Goal: Information Seeking & Learning: Learn about a topic

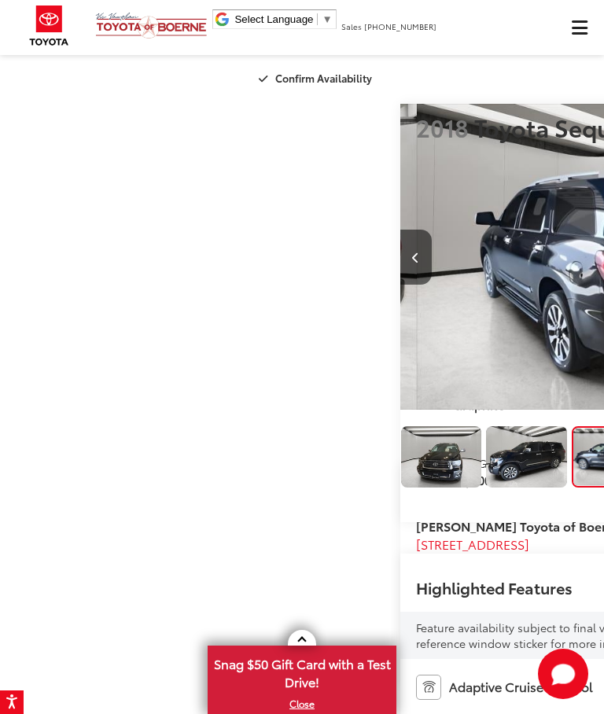
scroll to position [0, 9]
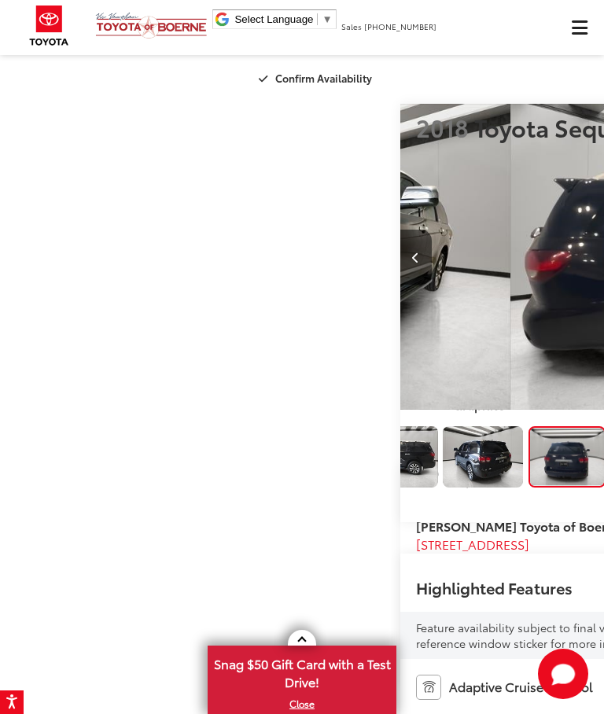
scroll to position [0, 2414]
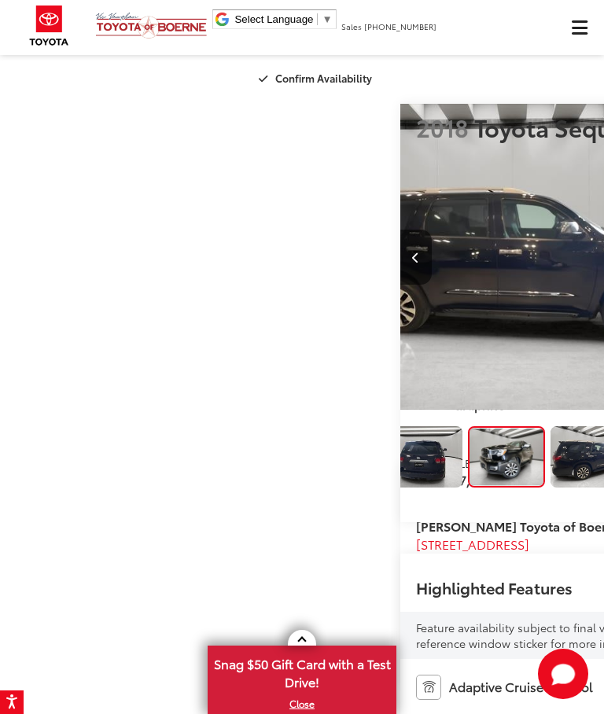
scroll to position [0, 3018]
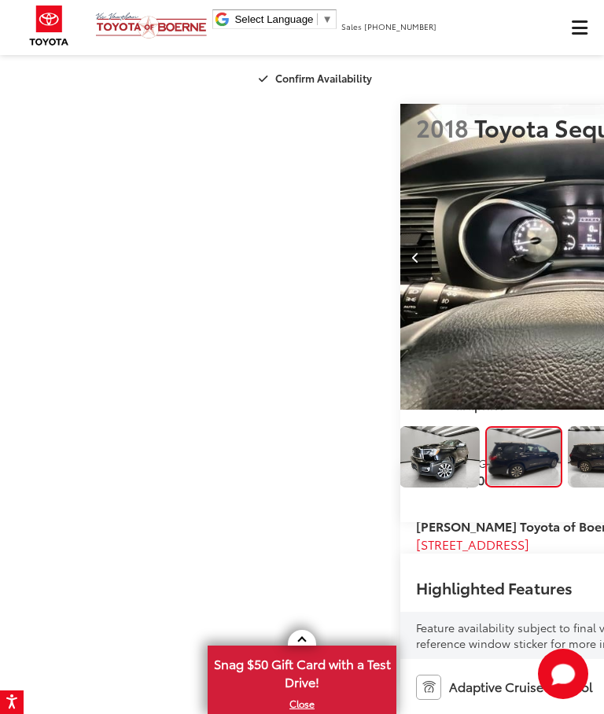
scroll to position [0, 3621]
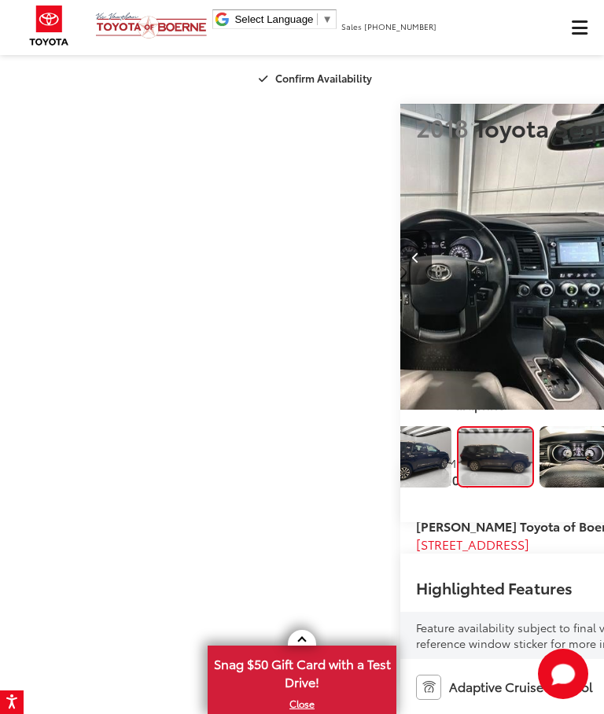
scroll to position [0, 644]
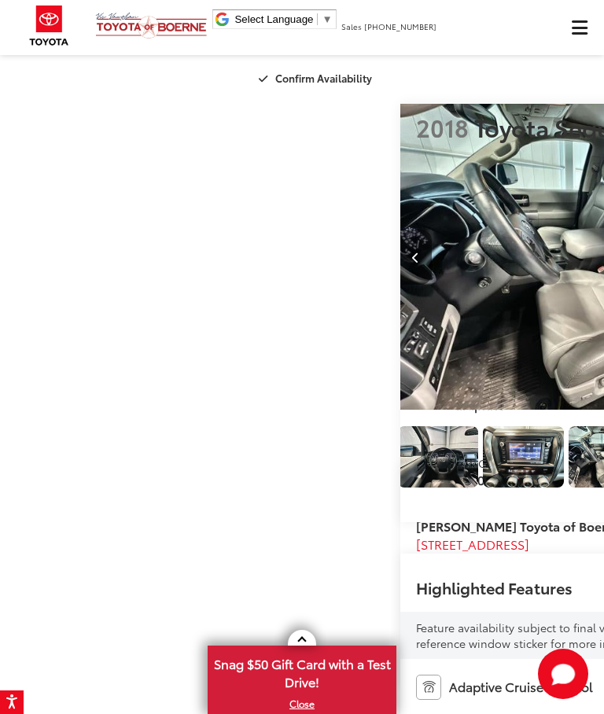
scroll to position [0, 4828]
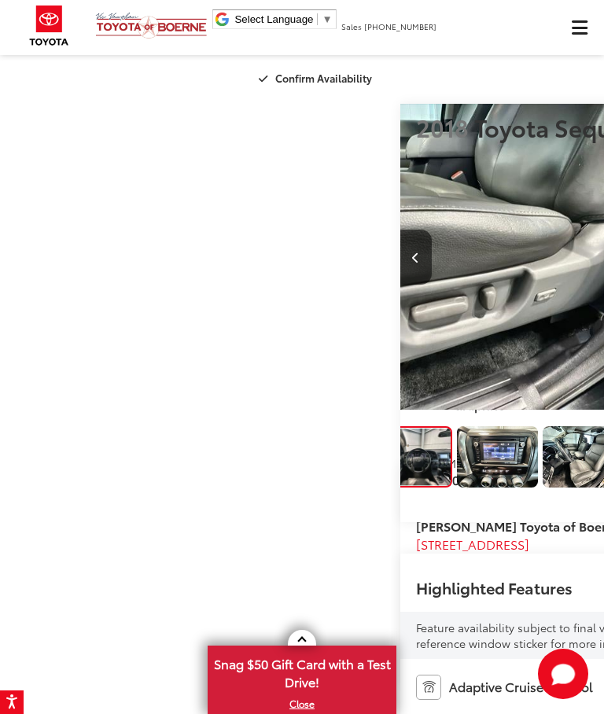
scroll to position [0, 897]
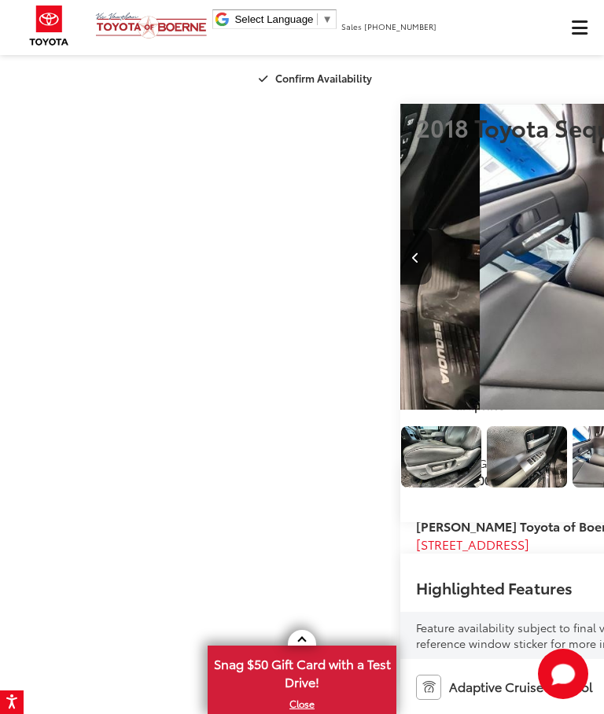
scroll to position [0, 6036]
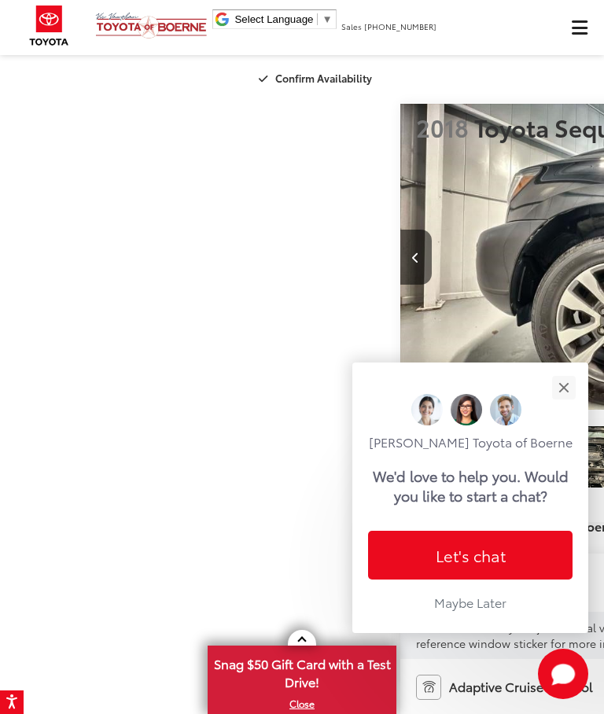
click at [561, 370] on button "Close" at bounding box center [563, 387] width 34 height 34
